Goal: Go to known website: Go to known website

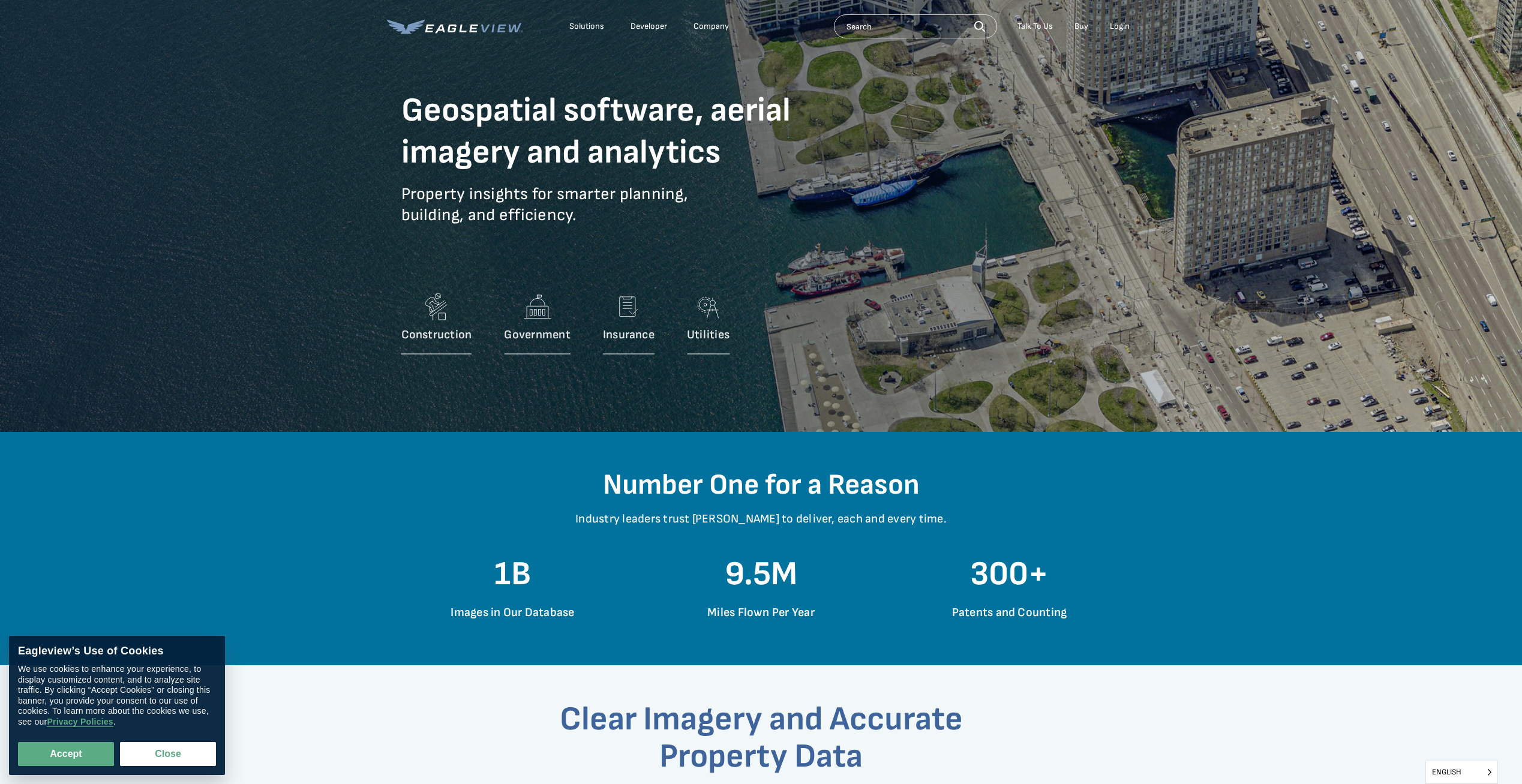
click at [1122, 23] on div "Login" at bounding box center [1119, 26] width 20 height 11
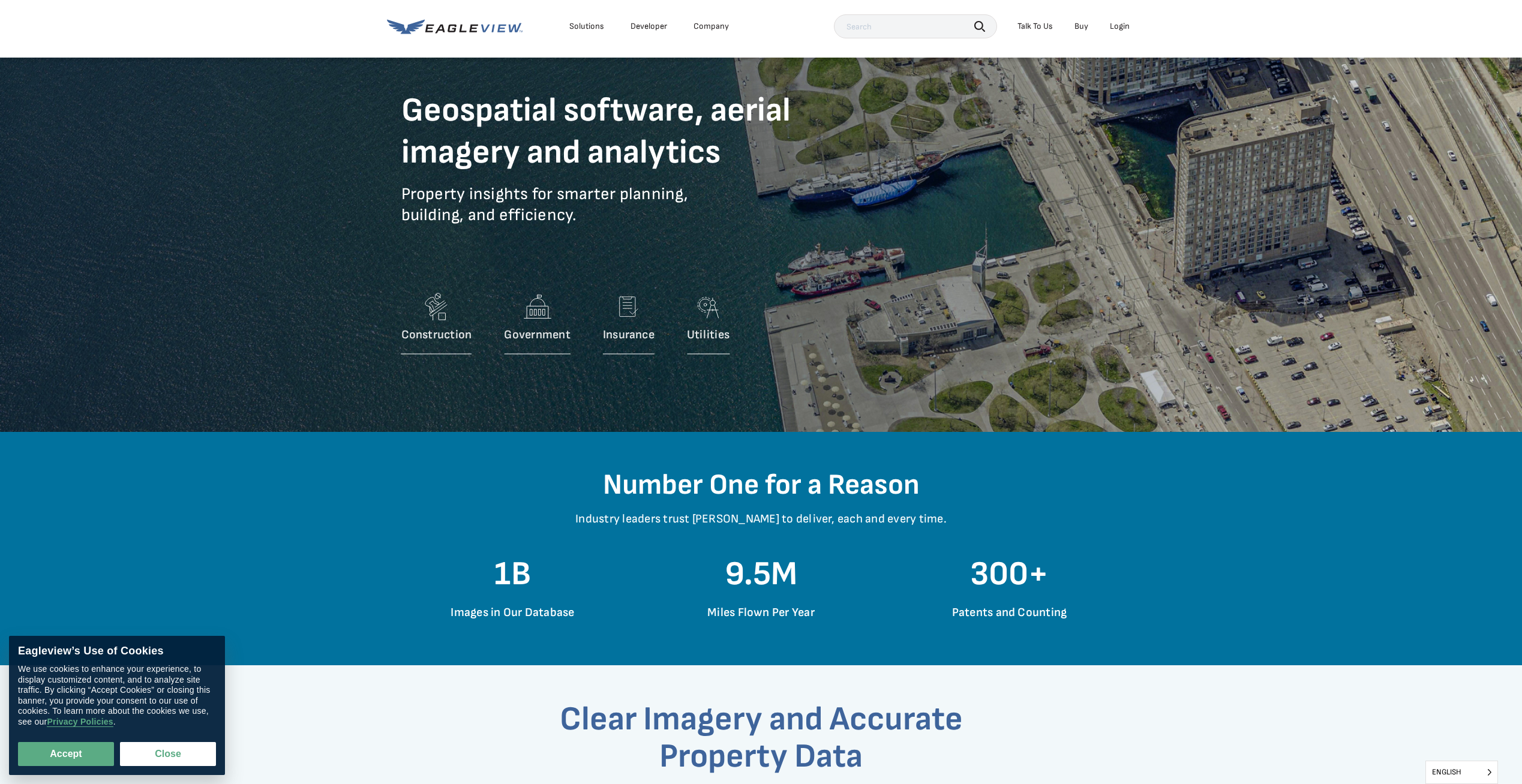
click at [923, 349] on div "Construction Government Insurance Utilities" at bounding box center [761, 306] width 720 height 108
click at [83, 757] on button "Accept" at bounding box center [66, 754] width 96 height 24
checkbox input "true"
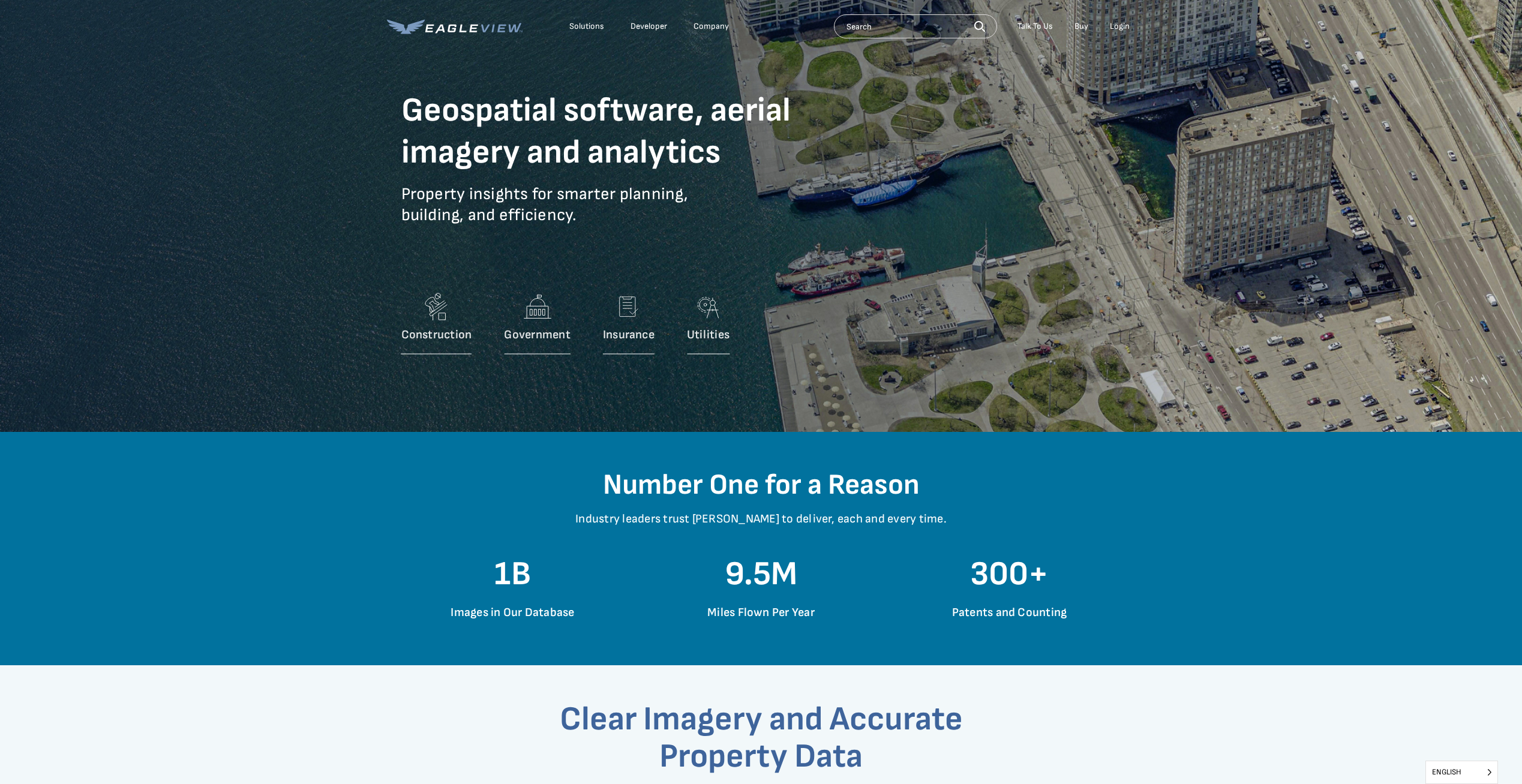
click at [1126, 27] on div "Login" at bounding box center [1119, 26] width 20 height 11
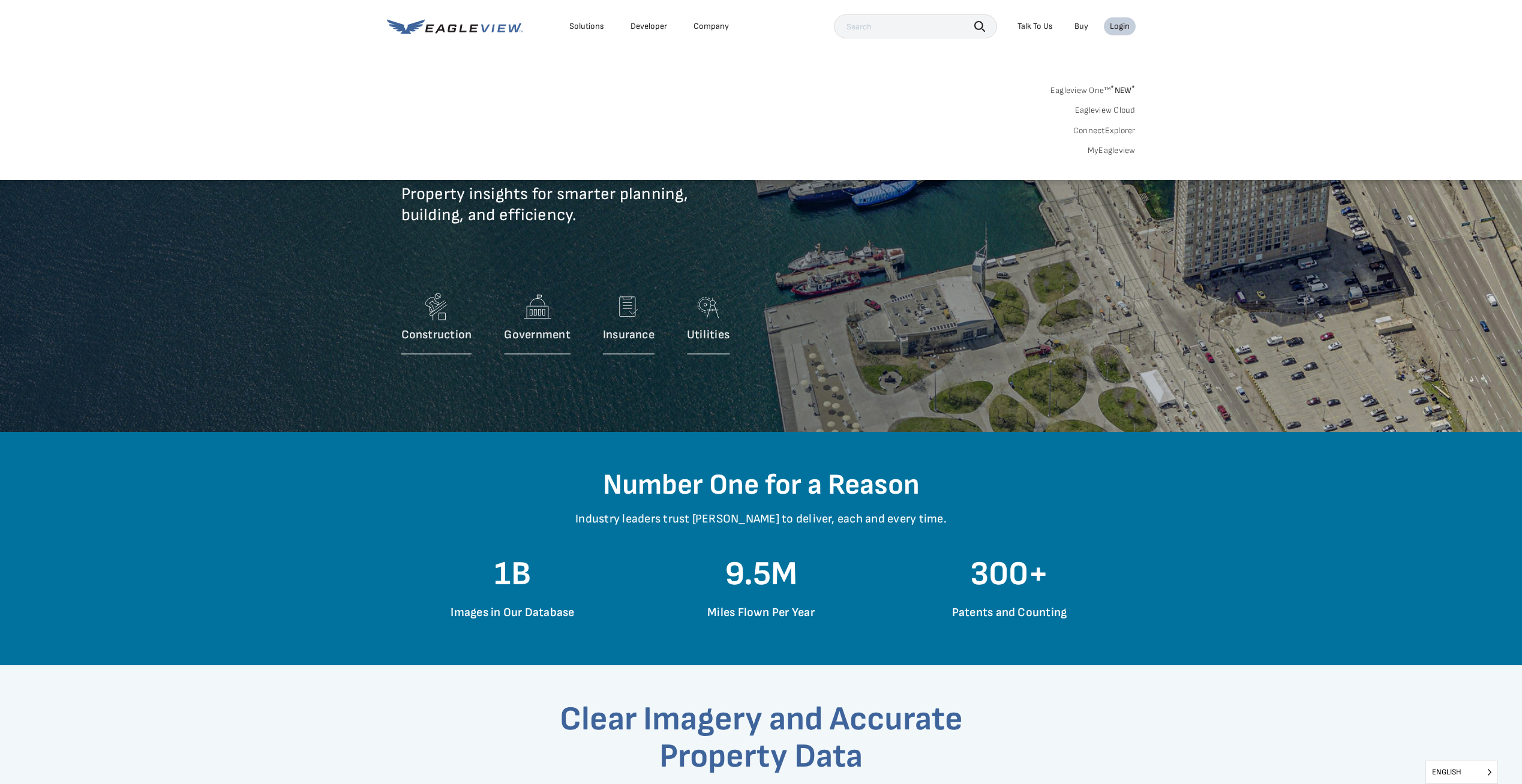
click at [1098, 87] on link "Eagleview One™ * NEW *" at bounding box center [1093, 88] width 85 height 14
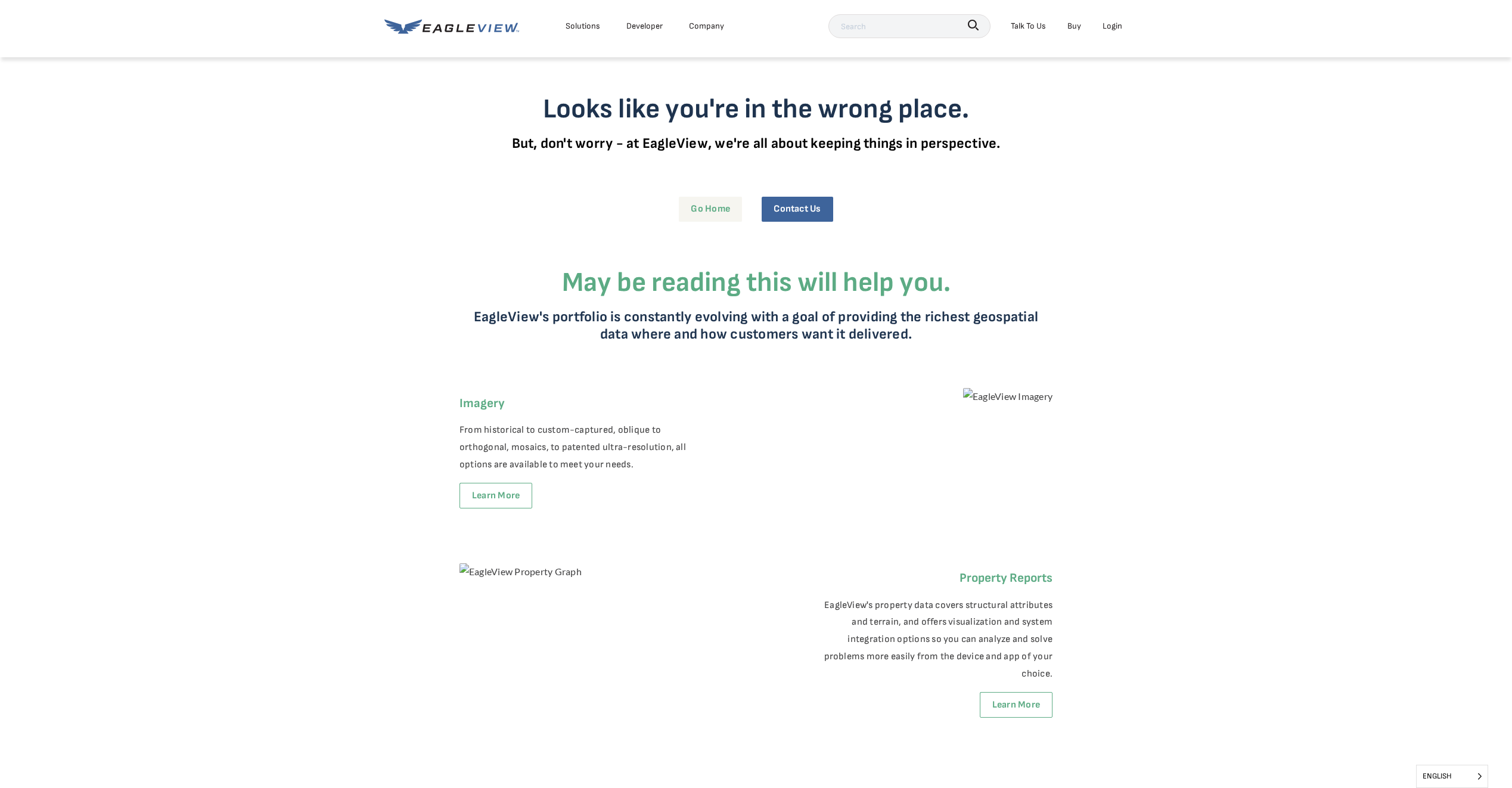
click at [709, 204] on link "Go Home" at bounding box center [710, 208] width 63 height 24
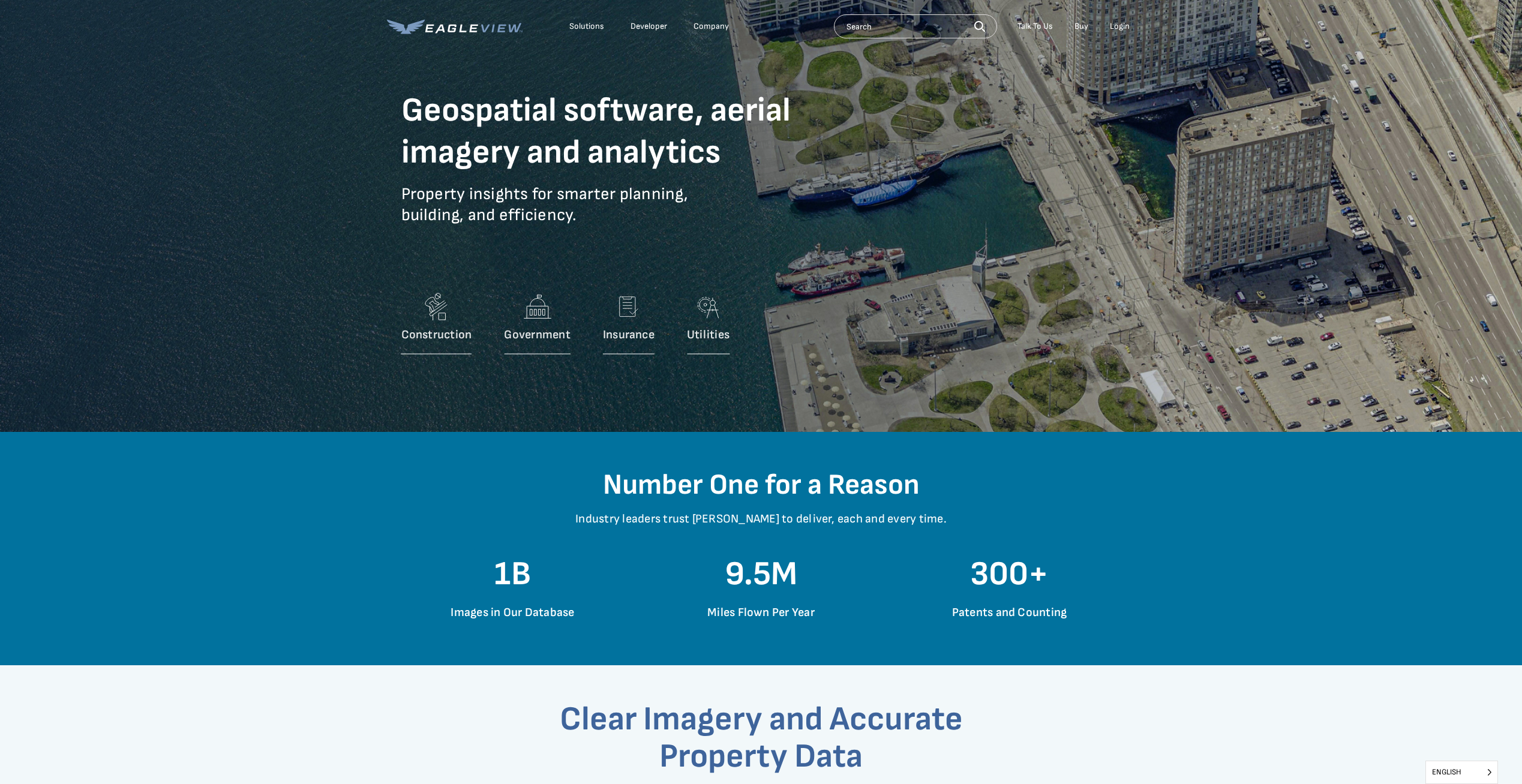
click at [1118, 26] on div "Login" at bounding box center [1119, 26] width 20 height 11
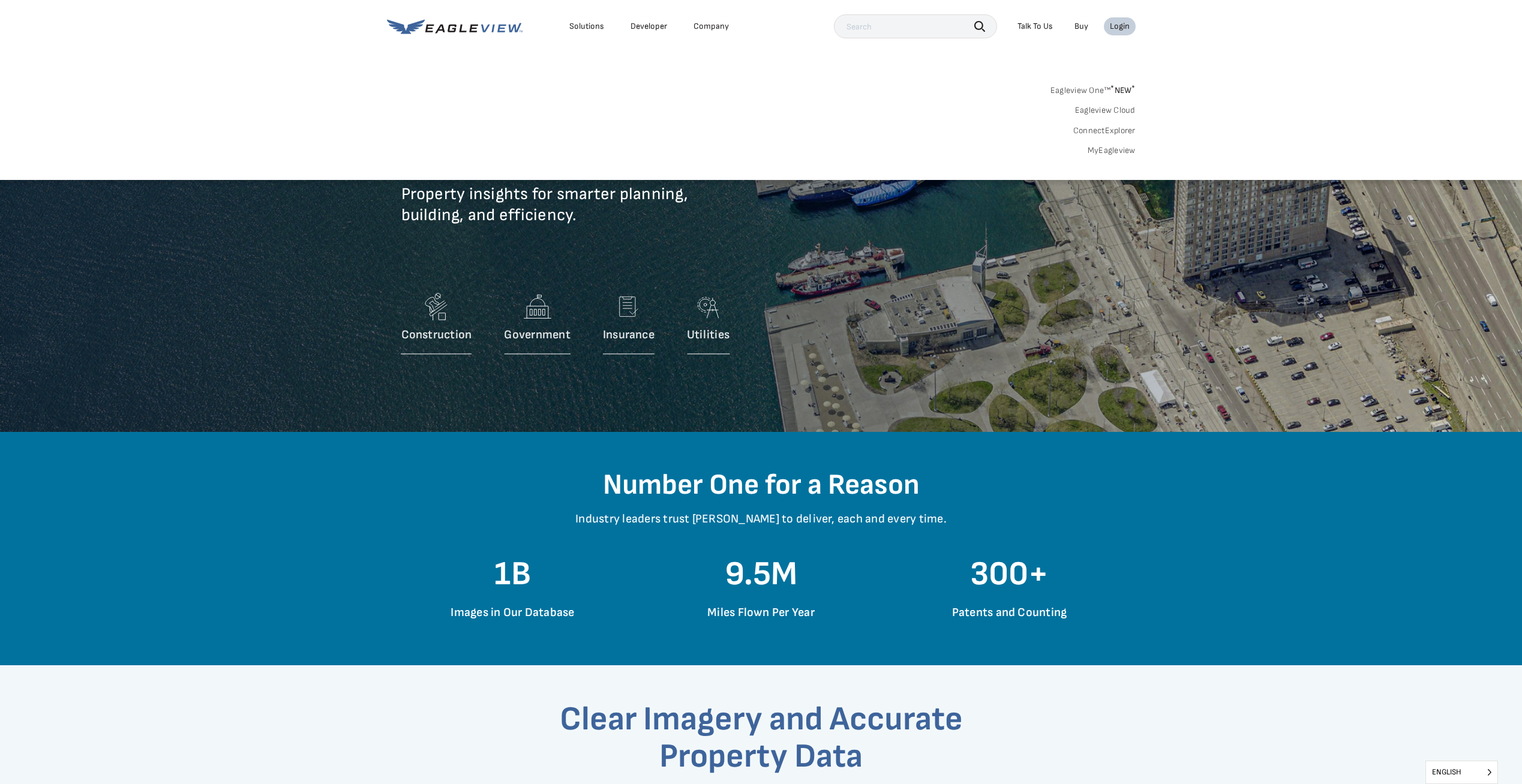
click at [1116, 151] on link "MyEagleview" at bounding box center [1112, 151] width 48 height 11
